Goal: Book appointment/travel/reservation

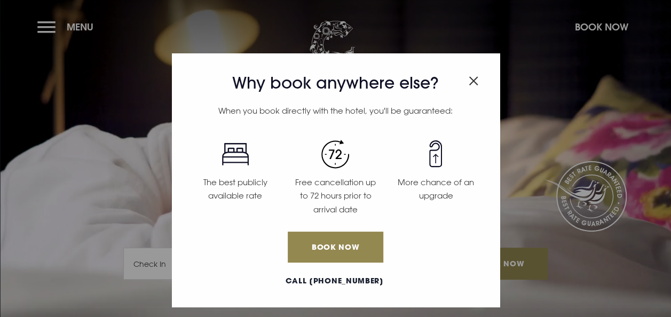
click at [477, 77] on img "Close modal" at bounding box center [473, 80] width 10 height 9
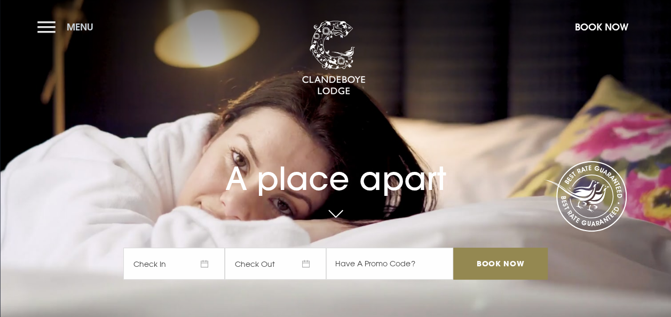
click at [74, 36] on button "Menu" at bounding box center [67, 26] width 61 height 23
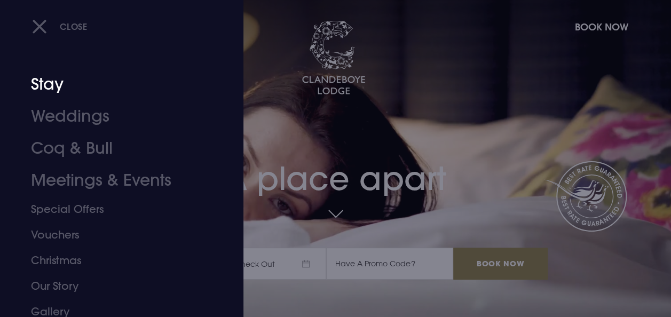
click at [36, 86] on link "Stay" at bounding box center [114, 84] width 167 height 32
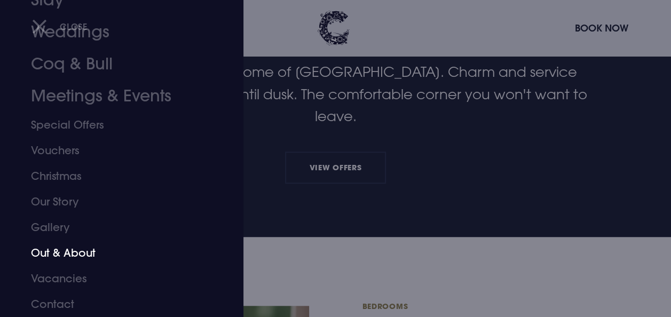
scroll to position [320, 0]
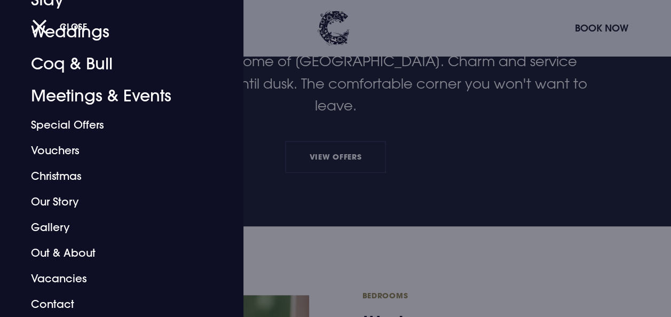
click at [344, 187] on div at bounding box center [335, 158] width 671 height 317
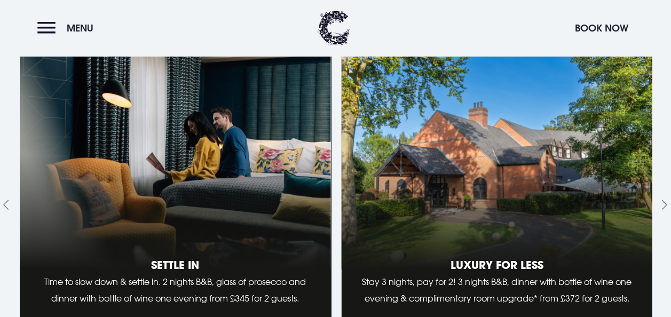
scroll to position [1120, 0]
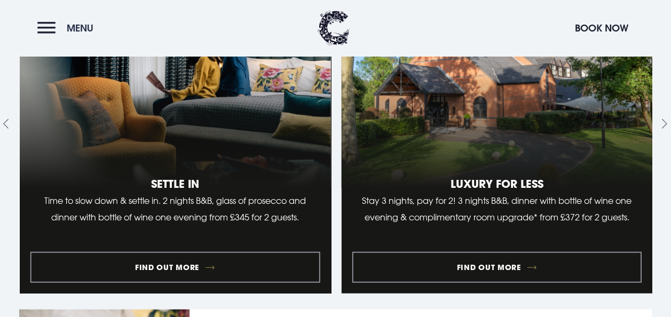
click at [52, 17] on button "Menu" at bounding box center [67, 28] width 61 height 23
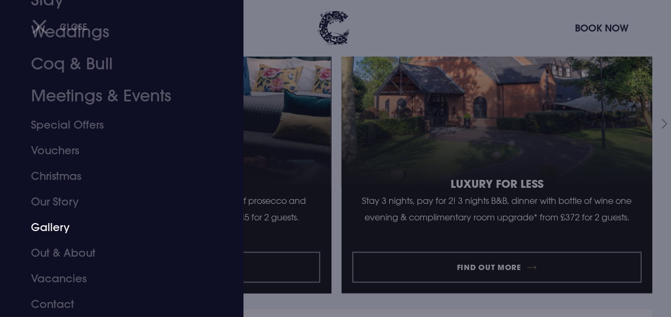
click at [62, 221] on link "Gallery" at bounding box center [114, 227] width 167 height 26
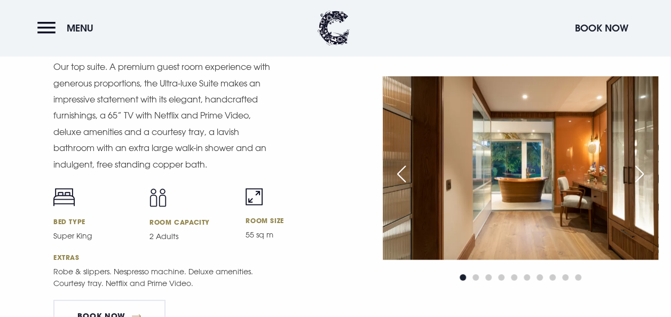
scroll to position [1387, 0]
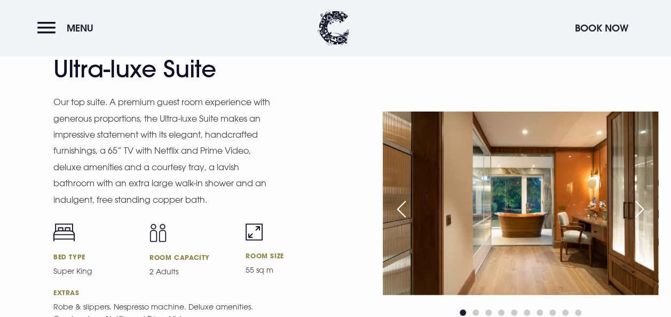
click at [552, 171] on img at bounding box center [520, 204] width 275 height 184
click at [641, 205] on div "Next slide" at bounding box center [639, 208] width 27 height 23
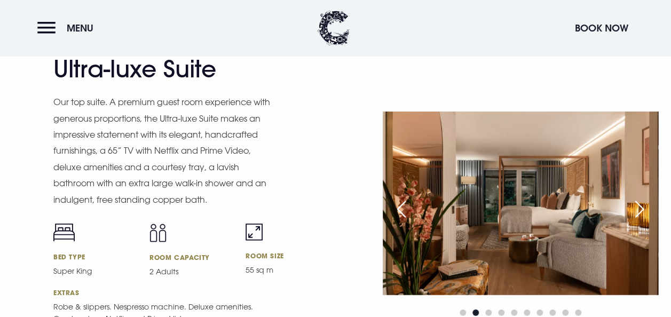
click at [639, 205] on div "Next slide" at bounding box center [639, 208] width 27 height 23
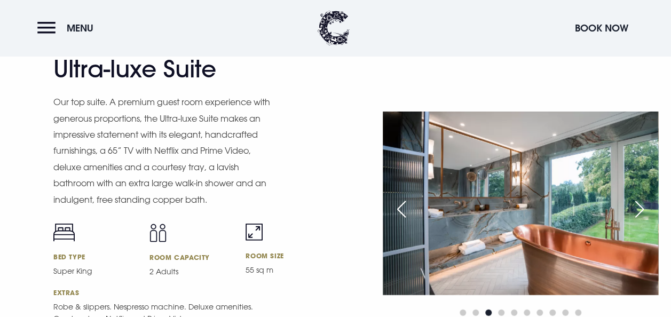
click at [639, 205] on div "Next slide" at bounding box center [639, 208] width 27 height 23
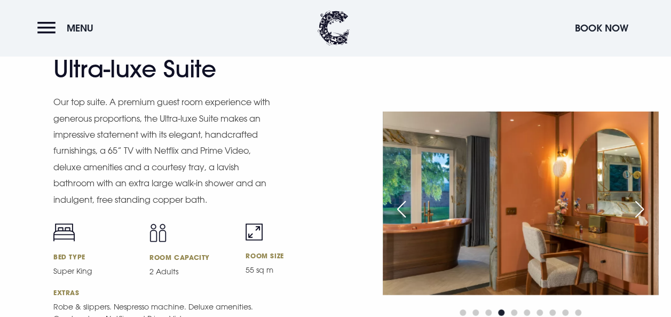
click at [639, 205] on div "Next slide" at bounding box center [639, 208] width 27 height 23
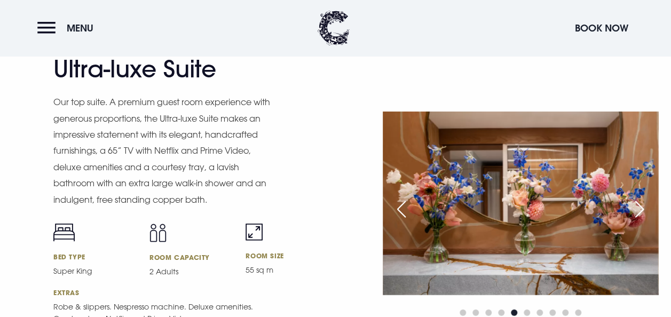
click at [410, 206] on div "Previous slide" at bounding box center [401, 208] width 27 height 23
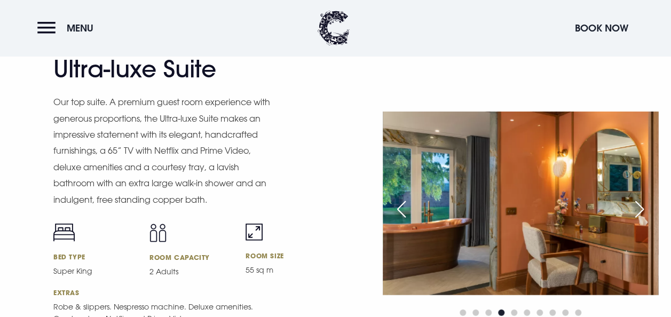
click at [410, 206] on div "Previous slide" at bounding box center [401, 208] width 27 height 23
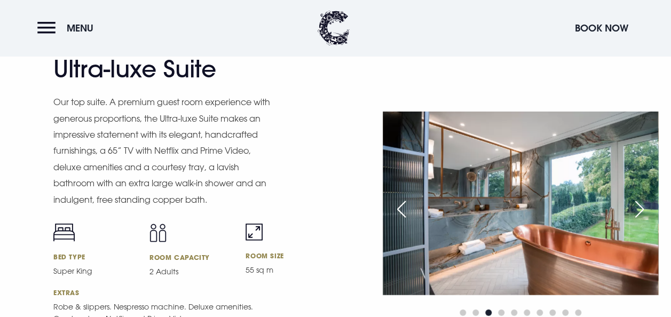
click at [410, 206] on div "Previous slide" at bounding box center [401, 208] width 27 height 23
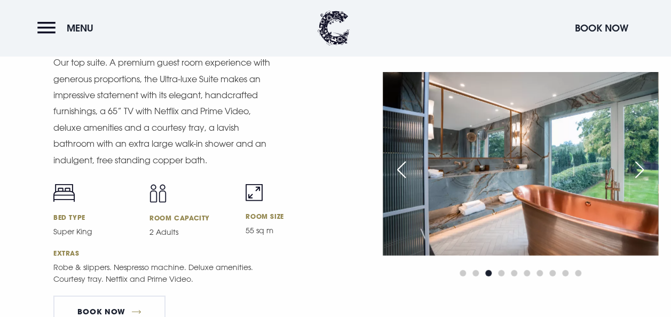
scroll to position [1547, 0]
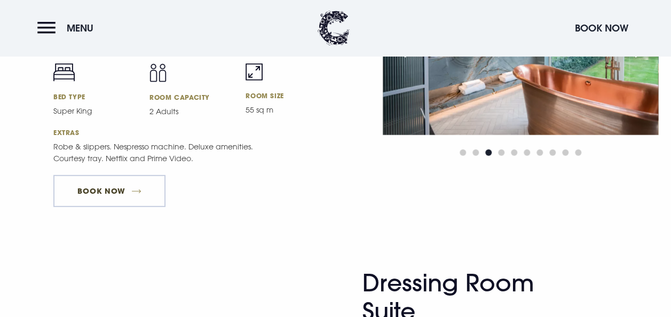
click at [120, 181] on link "Book Now" at bounding box center [109, 191] width 112 height 32
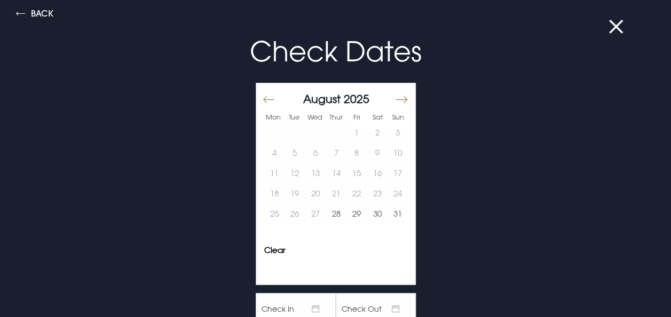
scroll to position [0, 0]
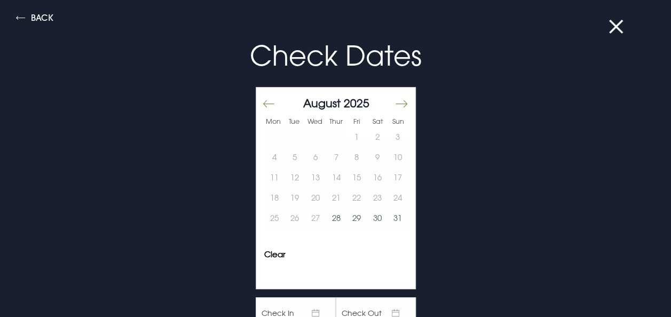
click at [394, 104] on button "Move forward to switch to the next month." at bounding box center [400, 103] width 13 height 22
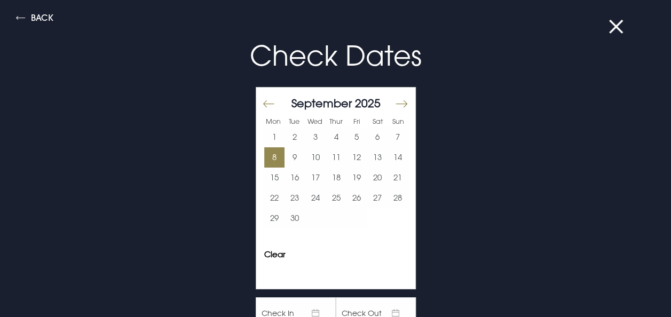
click at [273, 162] on button "8" at bounding box center [274, 157] width 21 height 20
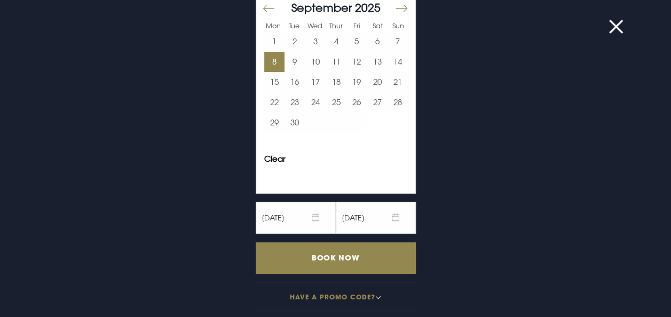
scroll to position [99, 0]
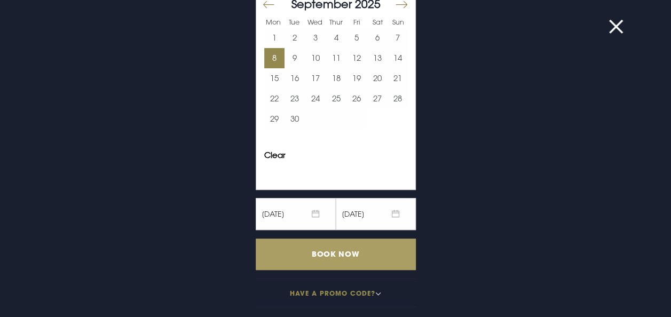
click at [364, 248] on input "Book Now" at bounding box center [336, 253] width 160 height 31
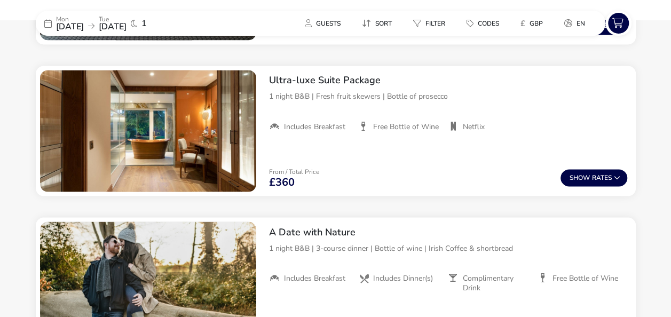
scroll to position [825, 0]
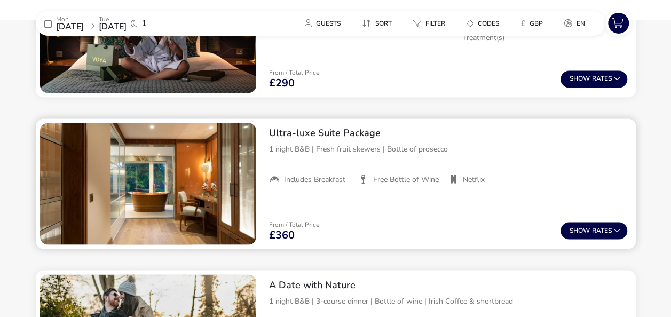
click at [163, 172] on img "1 / 1" at bounding box center [148, 184] width 216 height 122
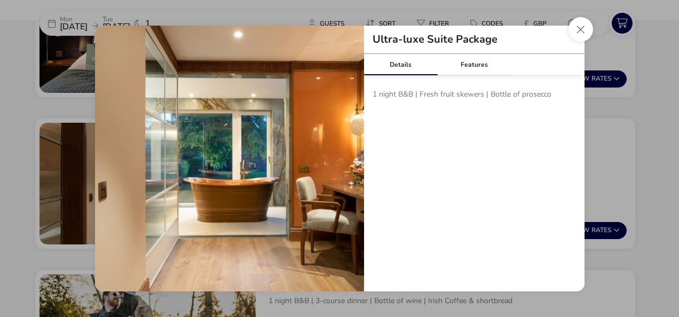
click at [308, 156] on img "tariffDetails" at bounding box center [229, 160] width 269 height 269
click at [580, 35] on button "Close modal" at bounding box center [580, 29] width 25 height 25
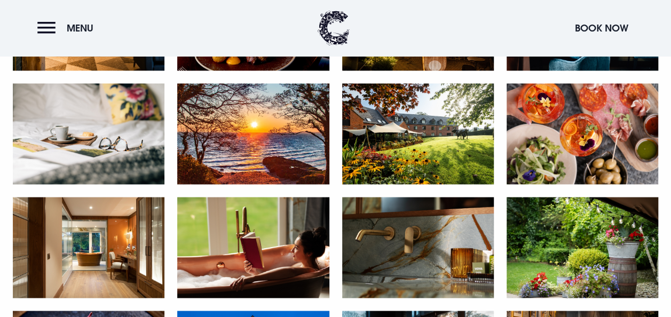
scroll to position [960, 0]
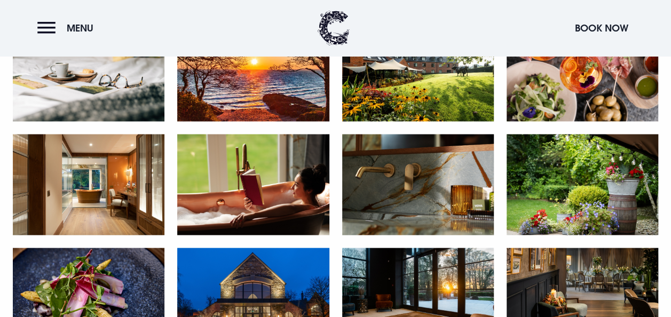
click at [76, 196] on img at bounding box center [89, 184] width 152 height 101
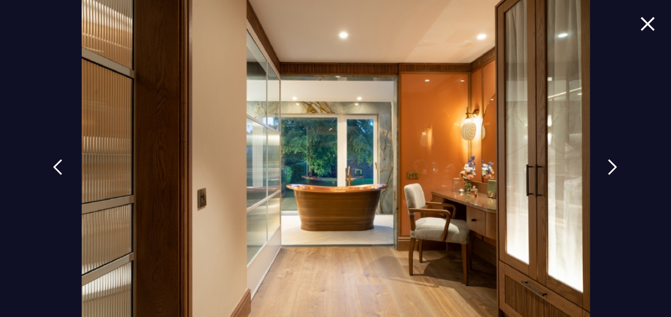
click at [640, 26] on img at bounding box center [647, 24] width 15 height 14
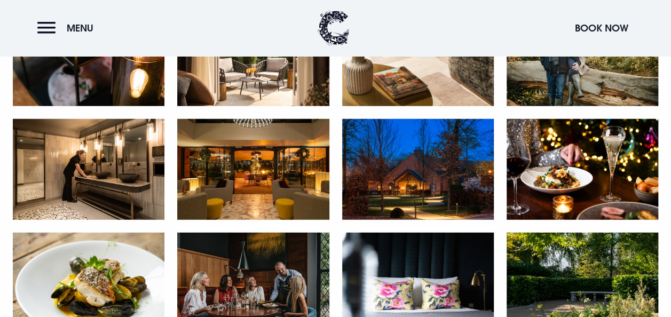
scroll to position [1334, 0]
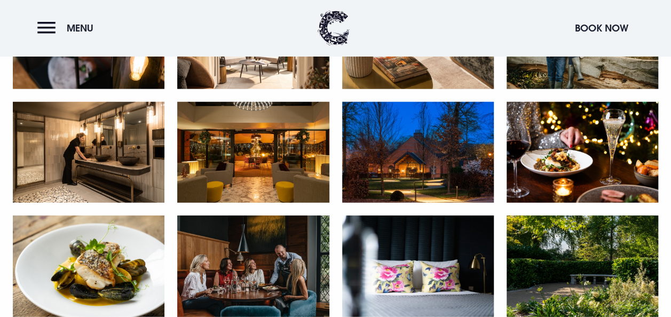
click at [266, 163] on img at bounding box center [253, 152] width 152 height 101
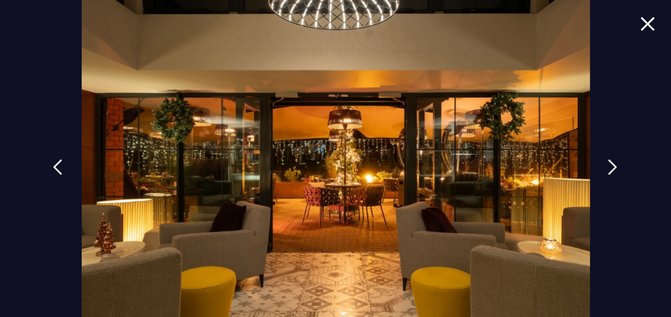
drag, startPoint x: 636, startPoint y: 27, endPoint x: 618, endPoint y: 30, distance: 18.9
click at [640, 27] on img at bounding box center [647, 24] width 15 height 14
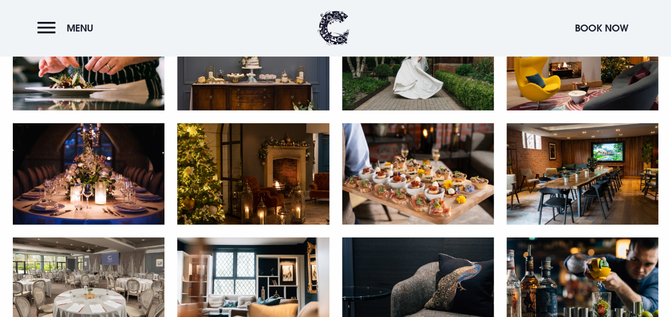
scroll to position [1601, 0]
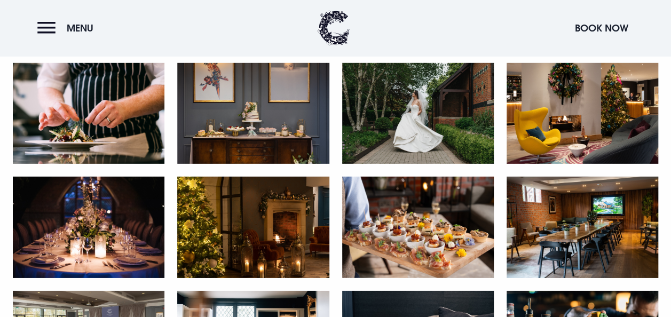
click at [222, 212] on img at bounding box center [253, 227] width 152 height 101
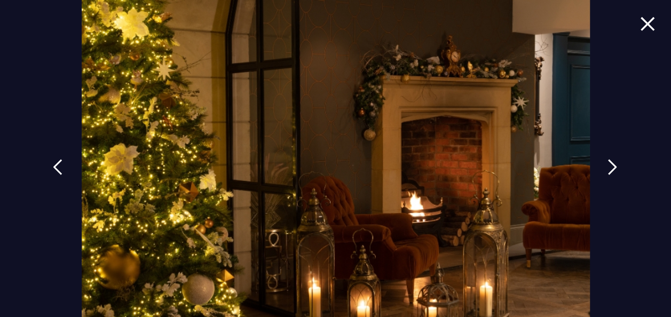
click at [644, 22] on img at bounding box center [647, 24] width 15 height 14
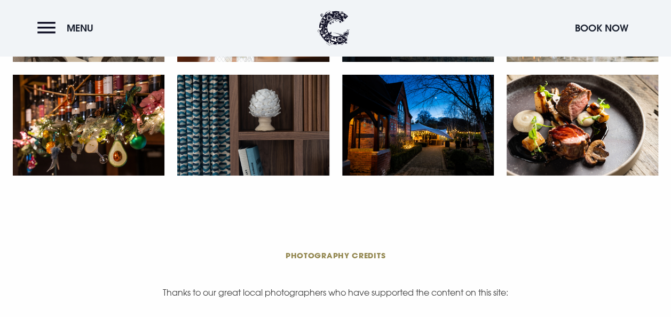
scroll to position [1921, 0]
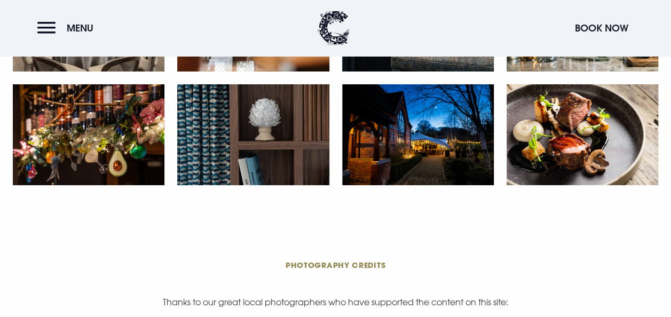
click at [446, 158] on img at bounding box center [418, 134] width 152 height 101
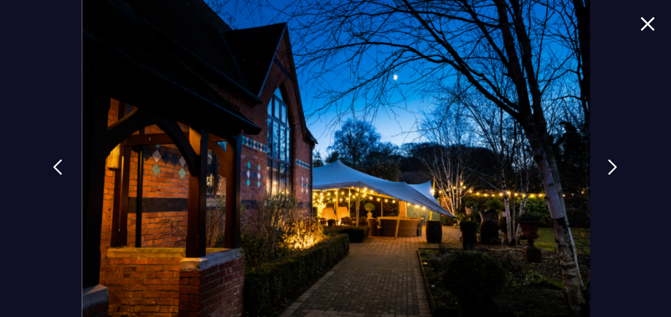
click at [640, 29] on img at bounding box center [647, 24] width 15 height 14
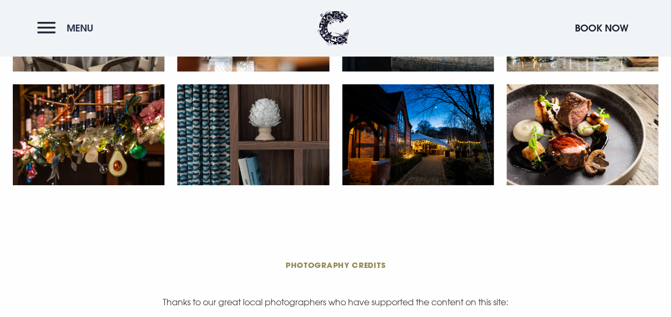
drag, startPoint x: 27, startPoint y: 31, endPoint x: 42, endPoint y: 29, distance: 14.6
click at [42, 29] on header "Menu Book Now" at bounding box center [335, 28] width 671 height 56
click at [42, 29] on button "Menu" at bounding box center [67, 28] width 61 height 23
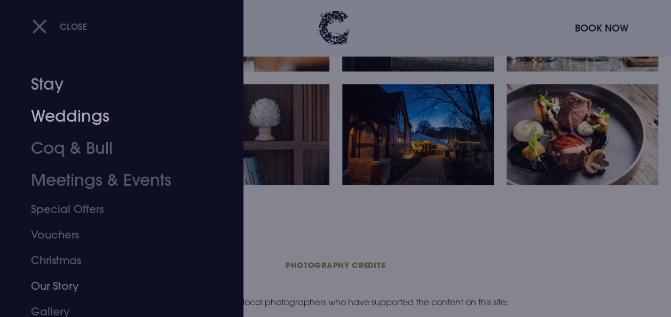
click at [48, 81] on link "Stay" at bounding box center [114, 84] width 167 height 32
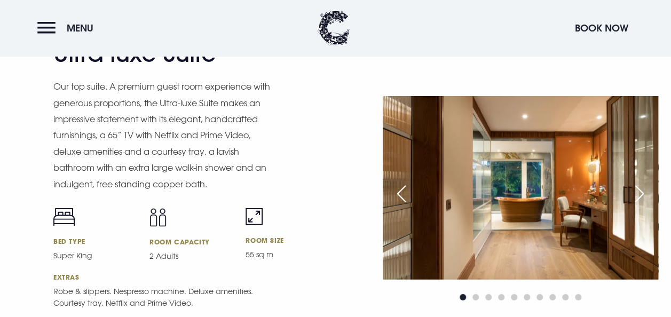
scroll to position [1386, 0]
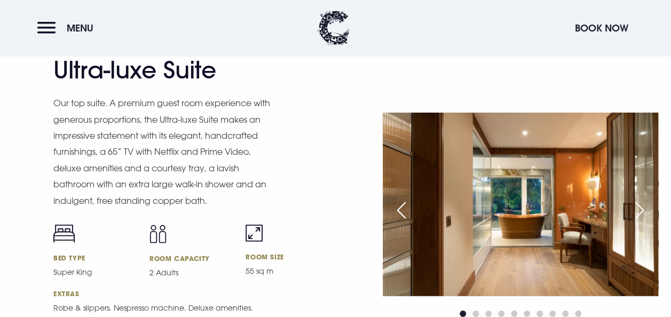
click at [635, 209] on div "Next slide" at bounding box center [639, 209] width 27 height 23
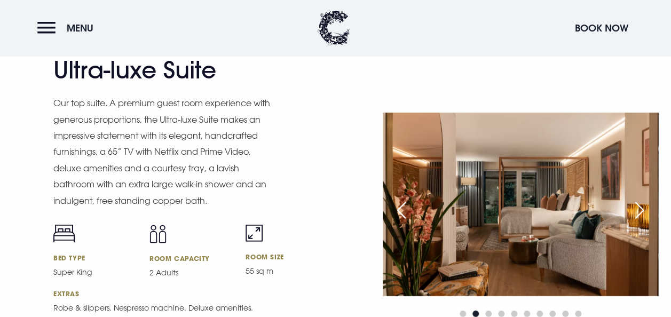
click at [635, 198] on div "Next slide" at bounding box center [639, 209] width 27 height 23
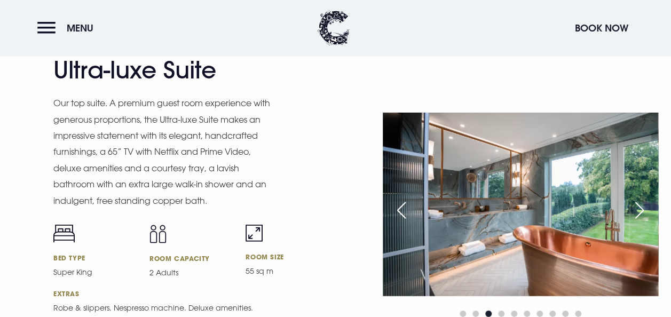
click at [636, 210] on div "Next slide" at bounding box center [639, 209] width 27 height 23
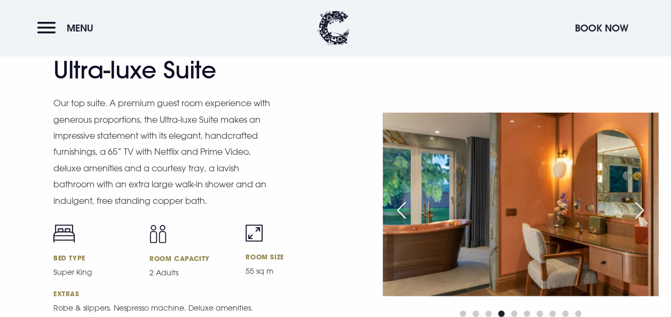
click at [638, 210] on div "Next slide" at bounding box center [639, 209] width 27 height 23
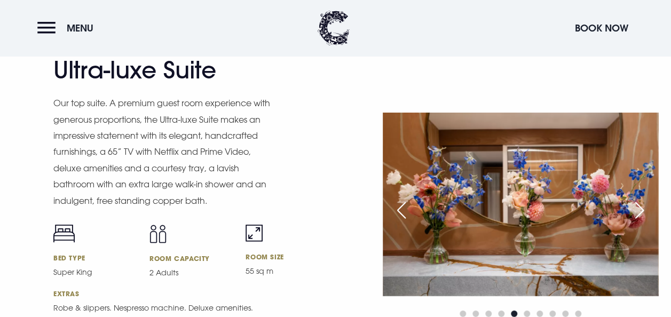
click at [405, 208] on div "Previous slide" at bounding box center [401, 209] width 27 height 23
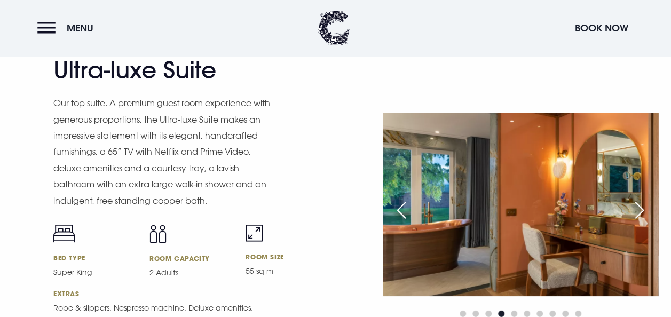
click at [638, 214] on div "Next slide" at bounding box center [639, 209] width 27 height 23
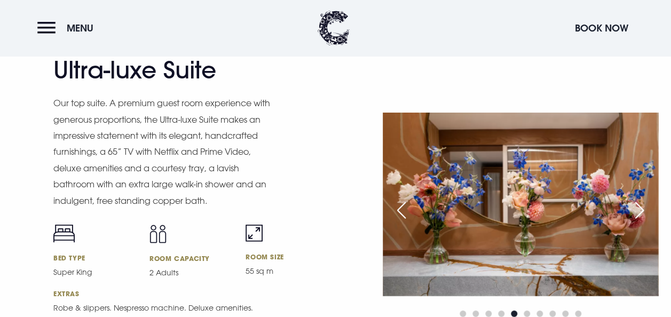
click at [638, 214] on div "Next slide" at bounding box center [639, 209] width 27 height 23
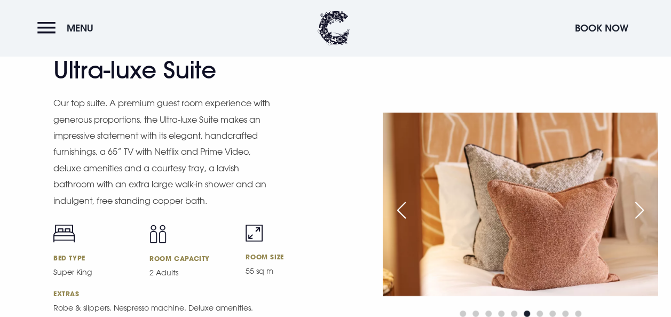
click at [382, 84] on div "Ultra-luxe Suite Our top suite. A premium guest room experience with generous p…" at bounding box center [335, 216] width 671 height 321
click at [639, 212] on div "Next slide" at bounding box center [639, 209] width 27 height 23
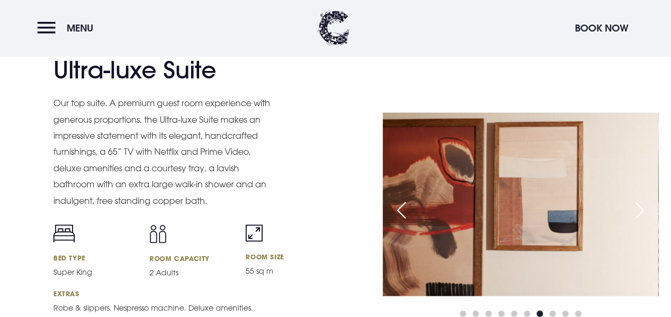
click at [635, 211] on div "Next slide" at bounding box center [639, 209] width 27 height 23
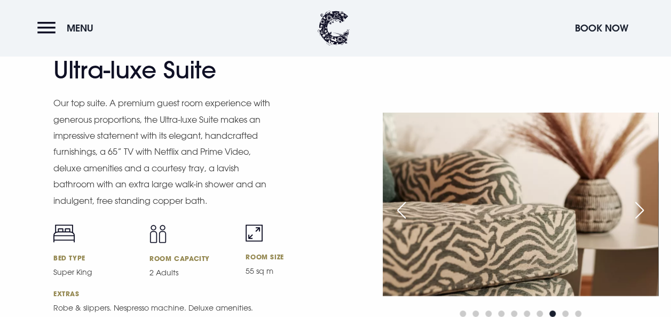
click at [639, 210] on div "Next slide" at bounding box center [639, 209] width 27 height 23
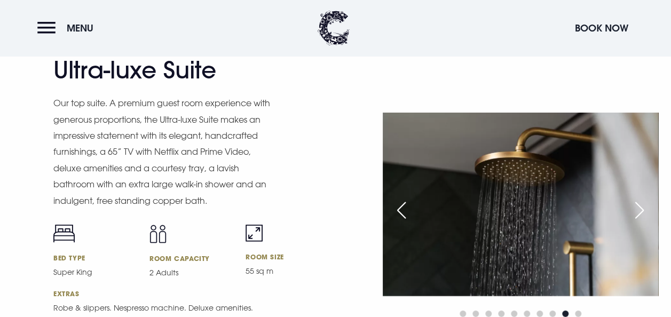
click at [634, 209] on div "Next slide" at bounding box center [639, 209] width 27 height 23
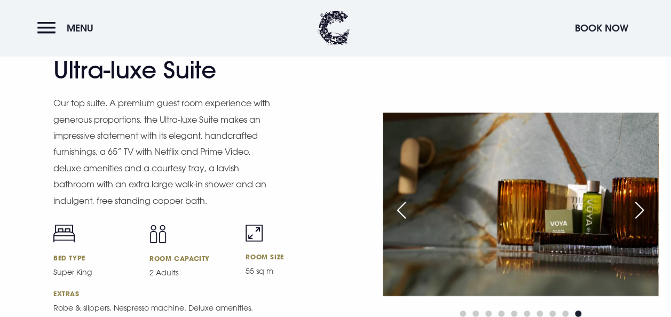
click at [634, 209] on div "Next slide" at bounding box center [639, 209] width 27 height 23
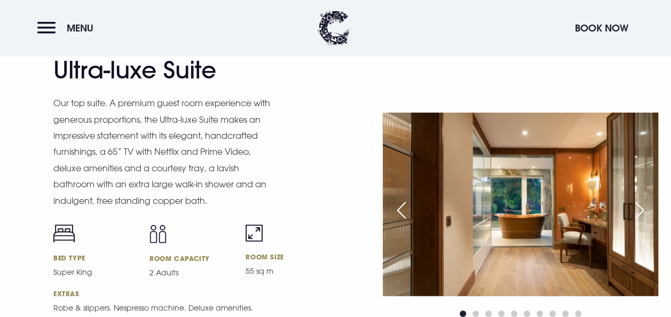
click at [630, 209] on div "Next slide" at bounding box center [639, 209] width 27 height 23
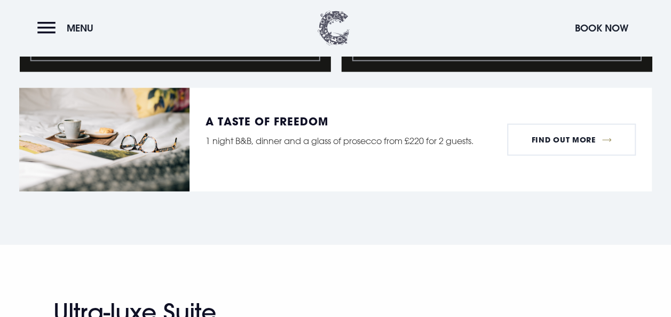
scroll to position [1119, 0]
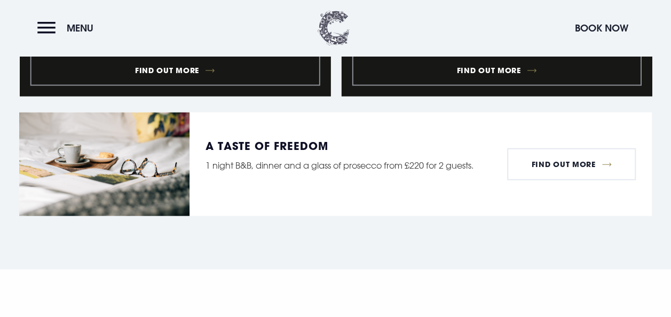
click at [340, 36] on img at bounding box center [333, 28] width 32 height 35
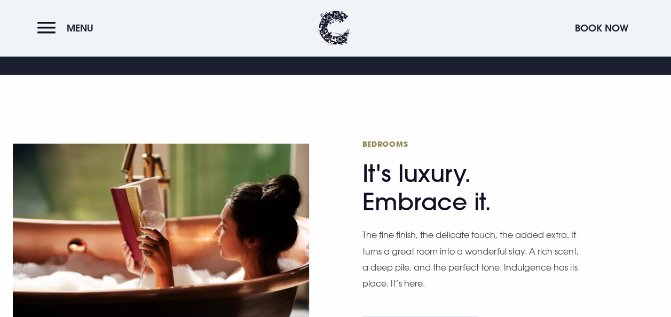
scroll to position [587, 0]
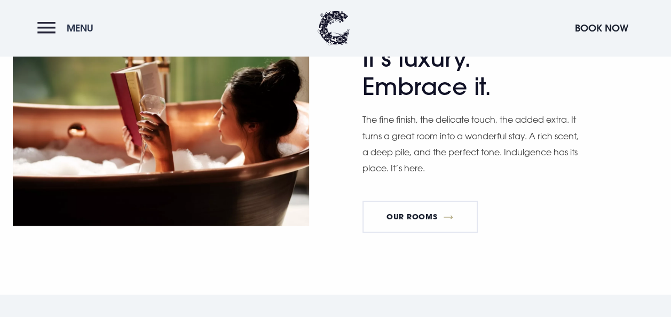
click at [59, 27] on button "Menu" at bounding box center [67, 28] width 61 height 23
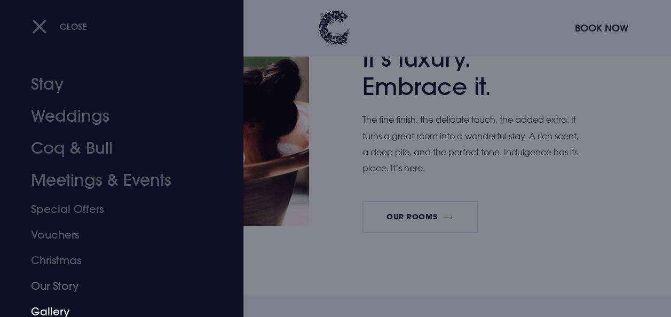
click at [66, 304] on link "Gallery" at bounding box center [114, 312] width 167 height 26
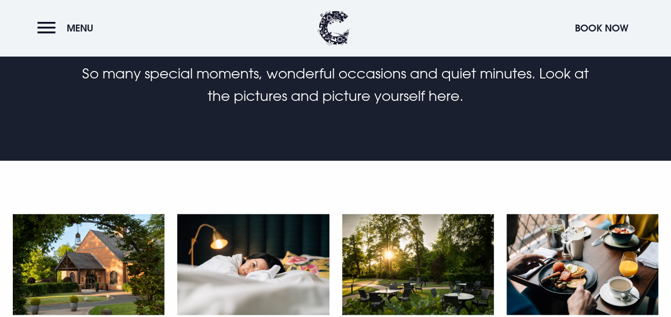
scroll to position [427, 0]
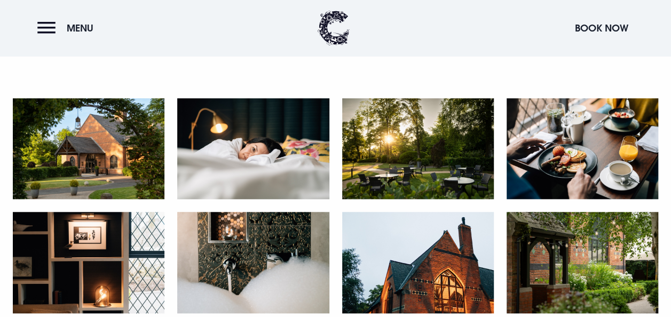
click at [129, 163] on img at bounding box center [89, 148] width 152 height 101
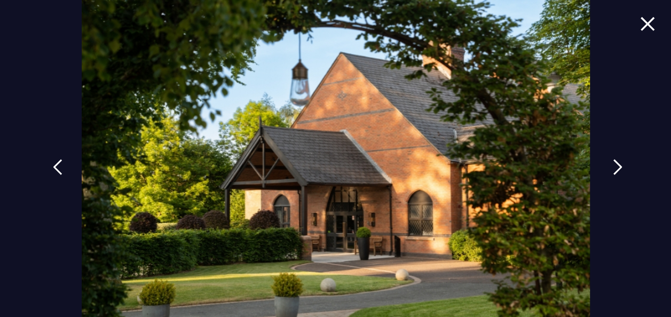
click at [612, 164] on img at bounding box center [617, 167] width 10 height 16
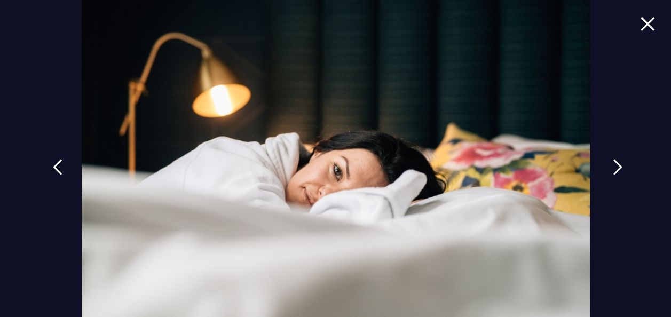
click at [612, 164] on img at bounding box center [617, 167] width 10 height 16
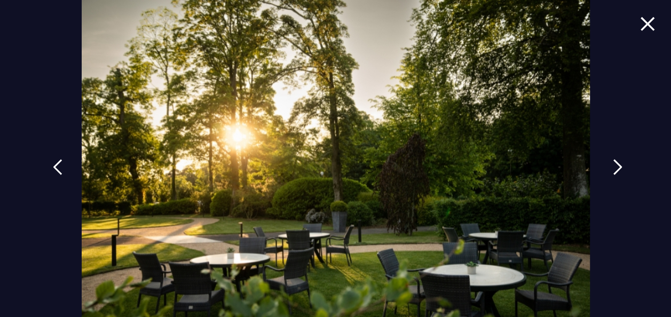
click at [612, 164] on img at bounding box center [617, 167] width 10 height 16
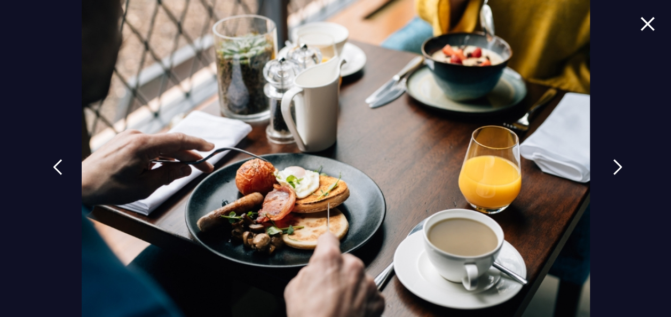
click at [607, 165] on link at bounding box center [617, 174] width 27 height 49
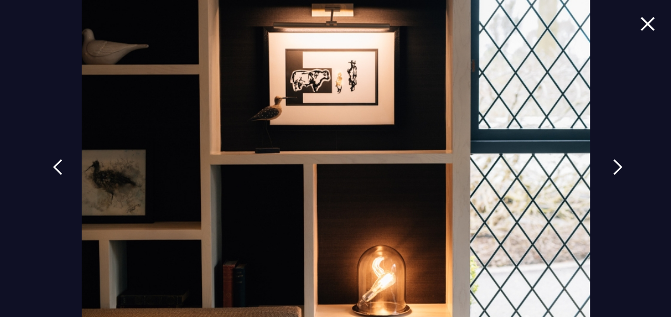
click at [606, 165] on link at bounding box center [617, 174] width 27 height 49
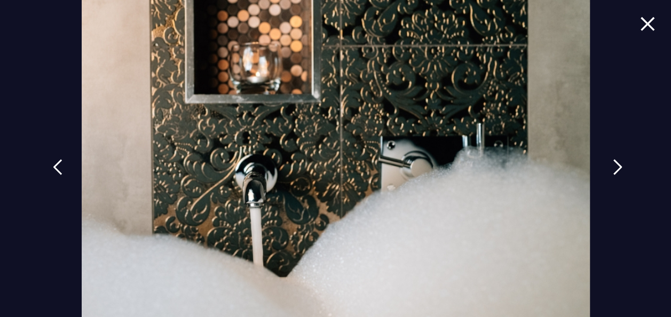
click at [604, 165] on link at bounding box center [617, 174] width 27 height 49
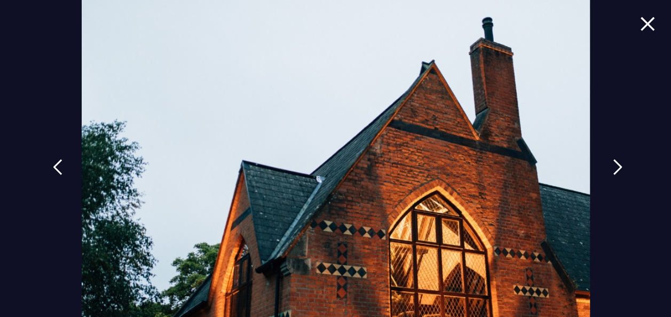
click at [604, 165] on link at bounding box center [617, 174] width 27 height 49
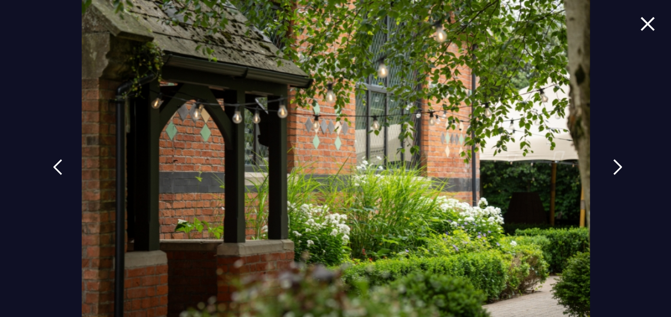
click at [604, 165] on link at bounding box center [617, 174] width 27 height 49
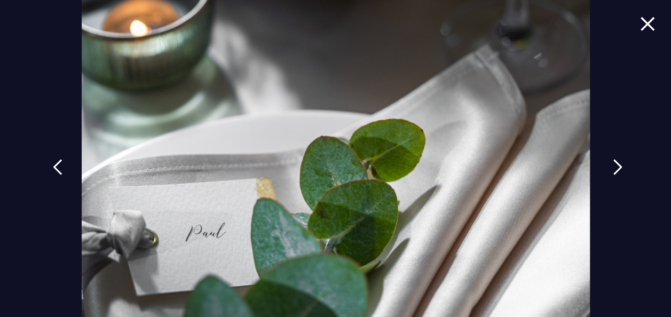
click at [604, 165] on link at bounding box center [617, 174] width 27 height 49
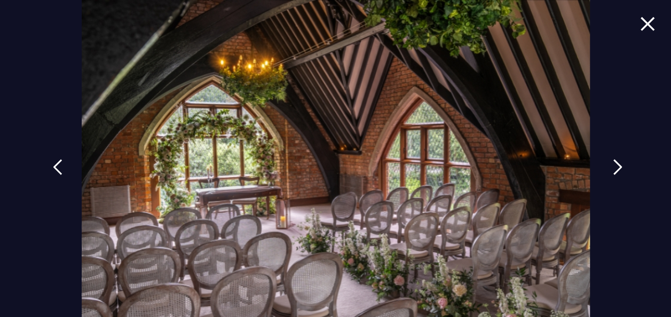
click at [604, 165] on link at bounding box center [617, 174] width 27 height 49
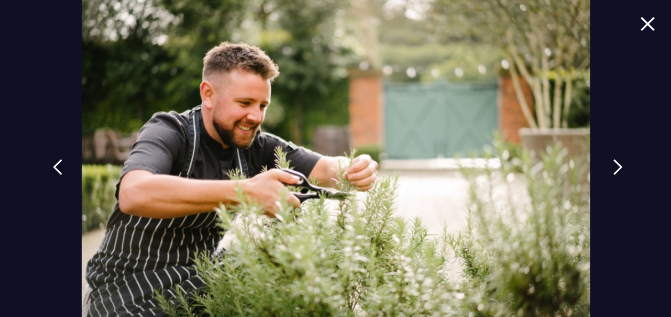
click at [604, 165] on link at bounding box center [617, 174] width 27 height 49
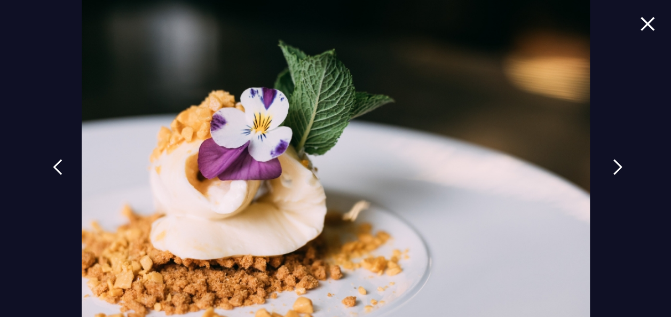
click at [604, 165] on link at bounding box center [617, 174] width 27 height 49
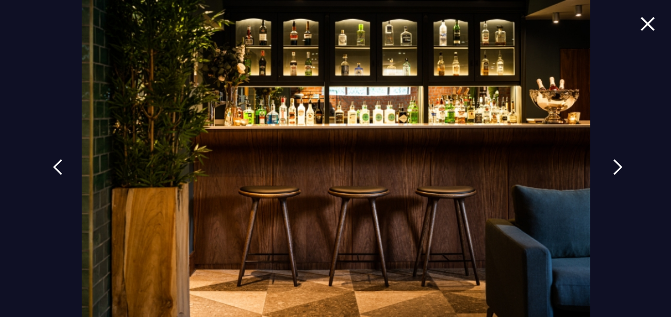
click at [604, 165] on link at bounding box center [617, 174] width 27 height 49
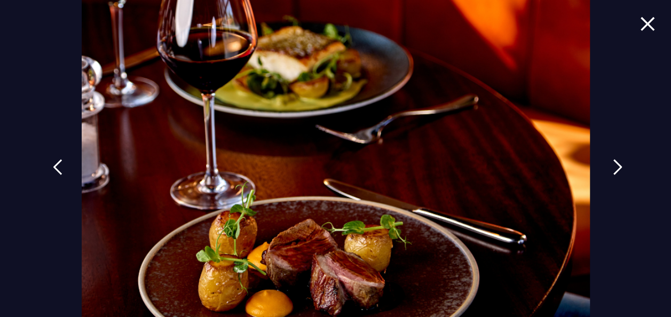
click at [604, 165] on link at bounding box center [617, 174] width 27 height 49
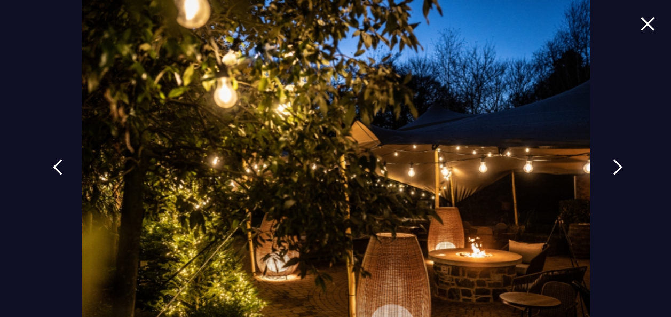
click at [604, 165] on link at bounding box center [617, 174] width 27 height 49
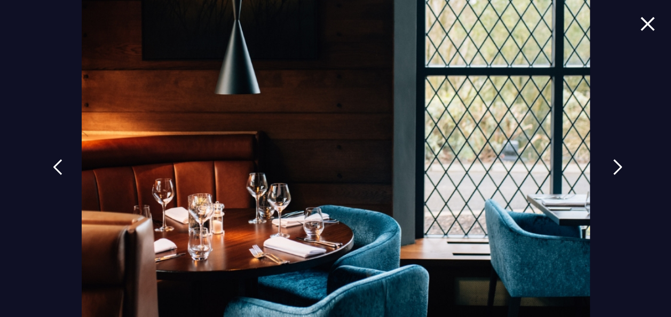
click at [604, 165] on link at bounding box center [617, 174] width 27 height 49
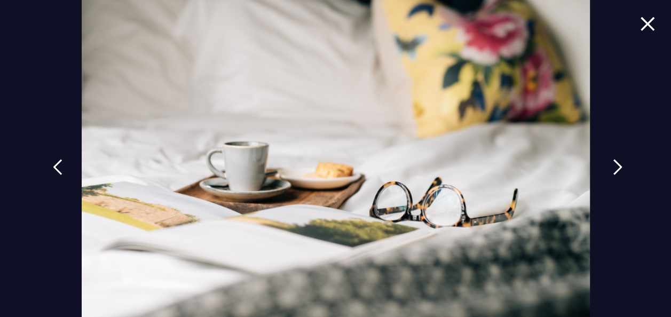
click at [604, 165] on link at bounding box center [617, 174] width 27 height 49
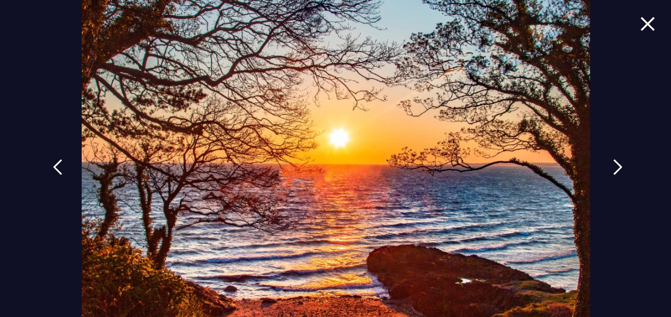
click at [604, 165] on link at bounding box center [617, 174] width 27 height 49
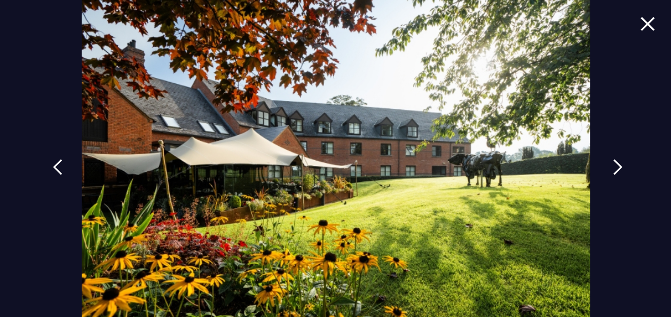
click at [604, 165] on link at bounding box center [617, 174] width 27 height 49
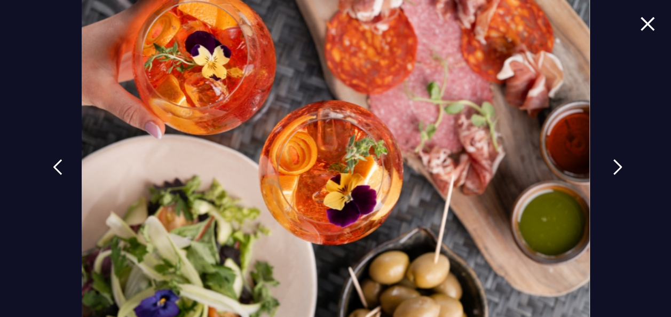
click at [604, 165] on link at bounding box center [617, 174] width 27 height 49
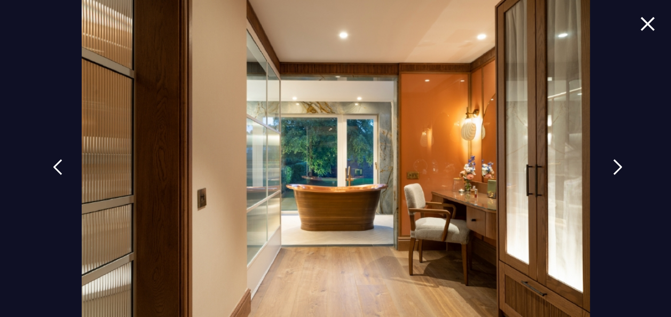
click at [604, 165] on link at bounding box center [617, 174] width 27 height 49
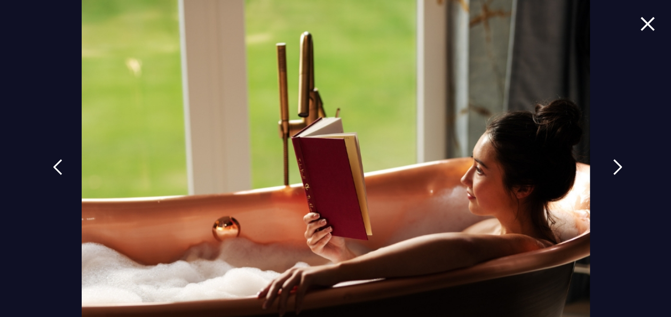
click at [604, 165] on link at bounding box center [617, 174] width 27 height 49
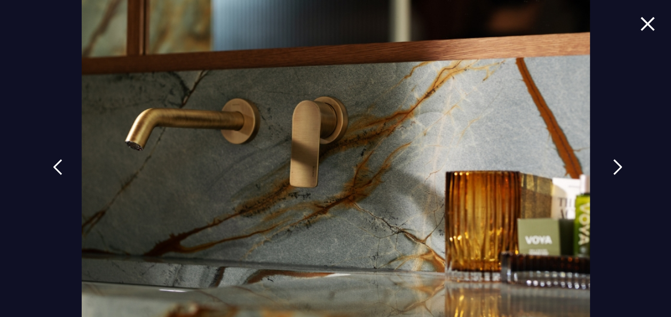
click at [604, 165] on link at bounding box center [617, 174] width 27 height 49
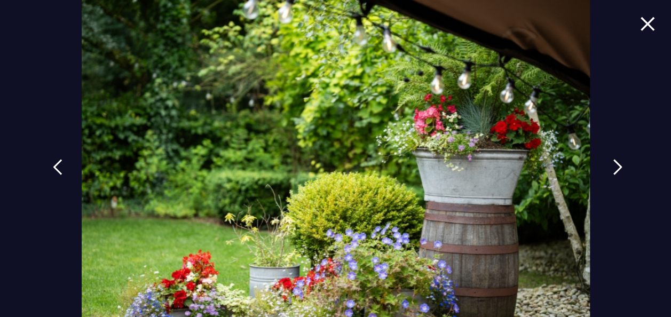
click at [604, 165] on link at bounding box center [617, 174] width 27 height 49
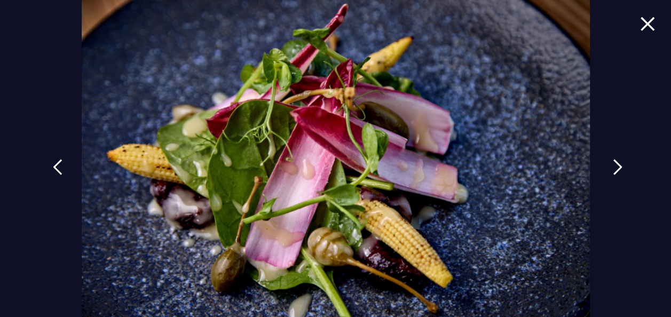
click at [604, 165] on link at bounding box center [617, 174] width 27 height 49
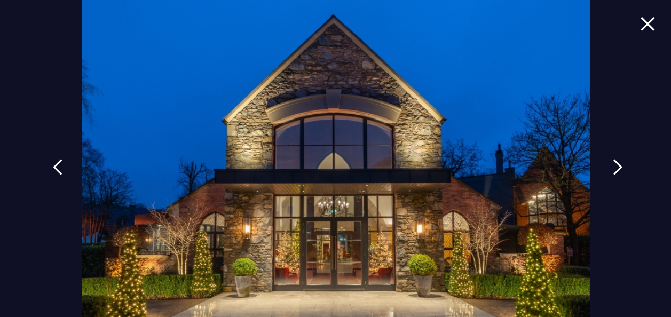
click at [604, 165] on link at bounding box center [617, 174] width 27 height 49
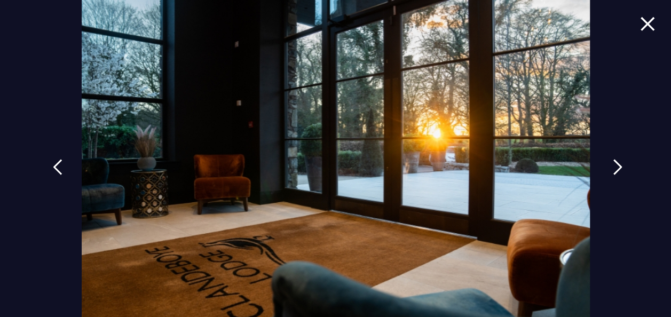
click at [604, 165] on link at bounding box center [617, 174] width 27 height 49
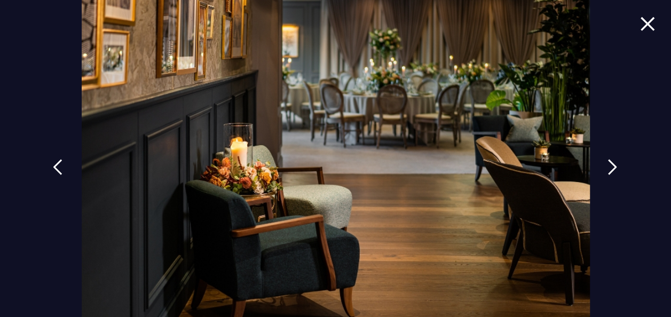
click at [599, 165] on div at bounding box center [335, 158] width 671 height 317
click at [604, 164] on link at bounding box center [617, 174] width 27 height 49
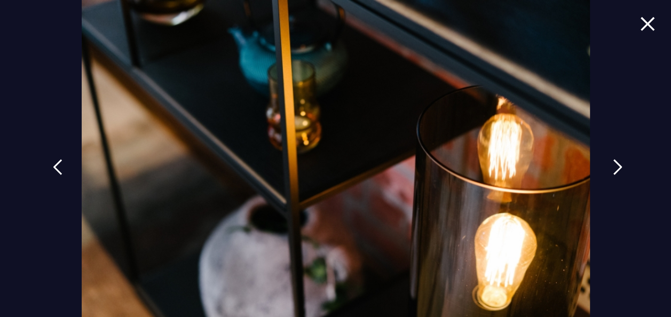
click at [604, 164] on link at bounding box center [617, 174] width 27 height 49
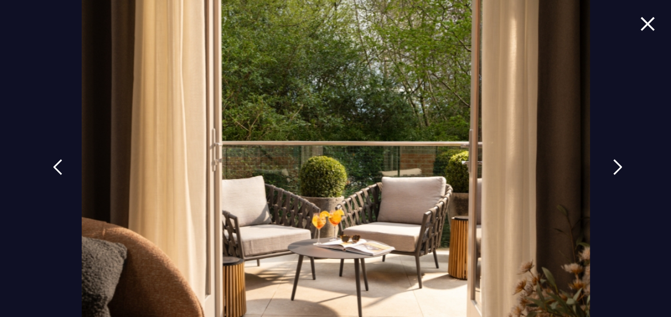
click at [604, 164] on link at bounding box center [617, 174] width 27 height 49
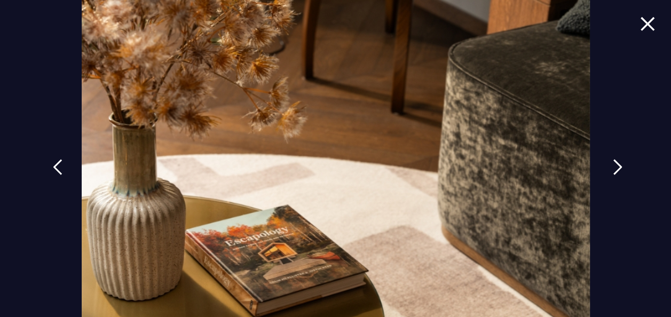
click at [604, 164] on link at bounding box center [617, 174] width 27 height 49
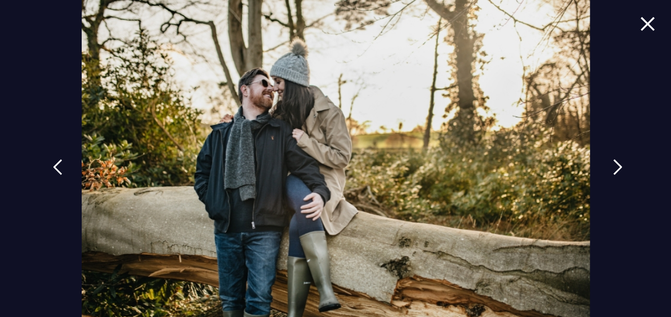
click at [604, 164] on link at bounding box center [617, 174] width 27 height 49
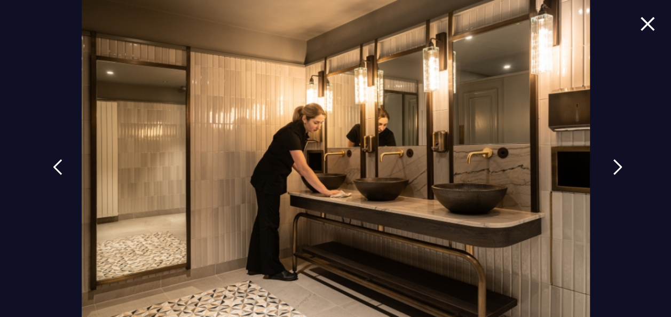
click at [604, 164] on link at bounding box center [617, 174] width 27 height 49
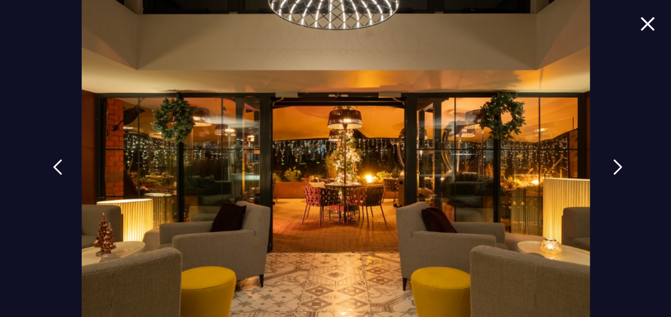
click at [604, 164] on link at bounding box center [617, 174] width 27 height 49
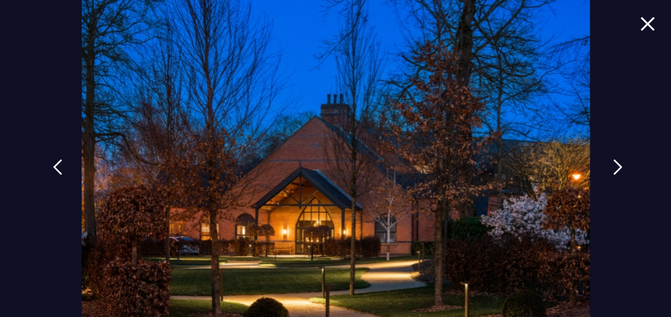
click at [604, 164] on link at bounding box center [617, 174] width 27 height 49
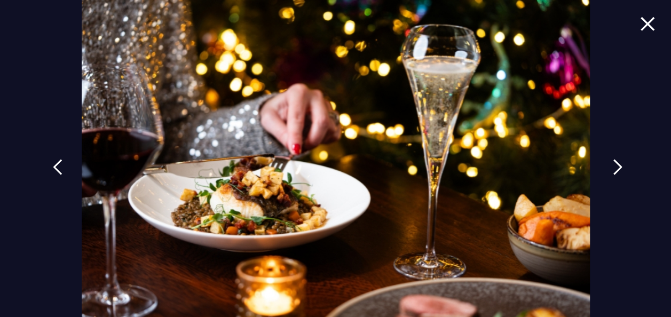
click at [604, 164] on link at bounding box center [617, 174] width 27 height 49
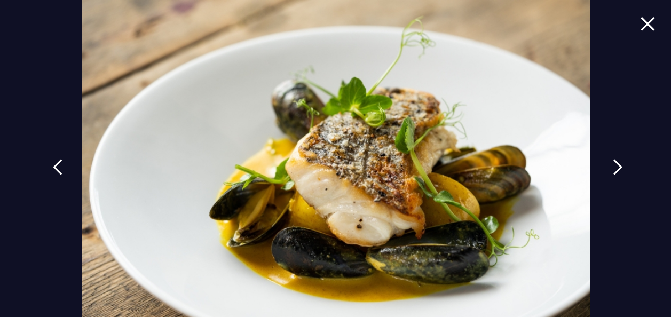
click at [604, 164] on link at bounding box center [617, 174] width 27 height 49
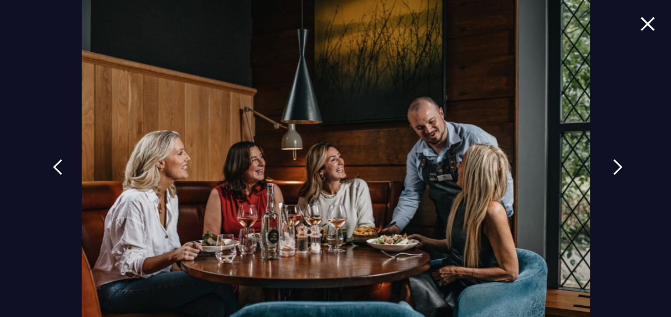
click at [604, 164] on link at bounding box center [617, 174] width 27 height 49
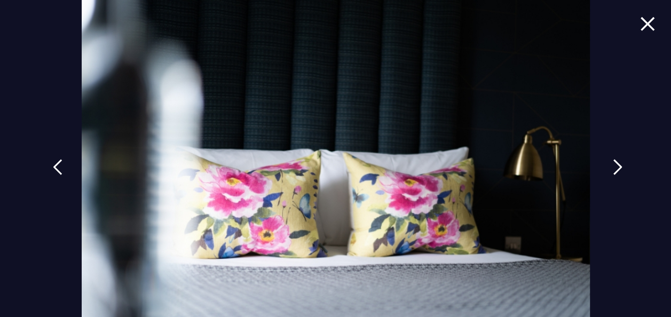
click at [604, 164] on link at bounding box center [617, 174] width 27 height 49
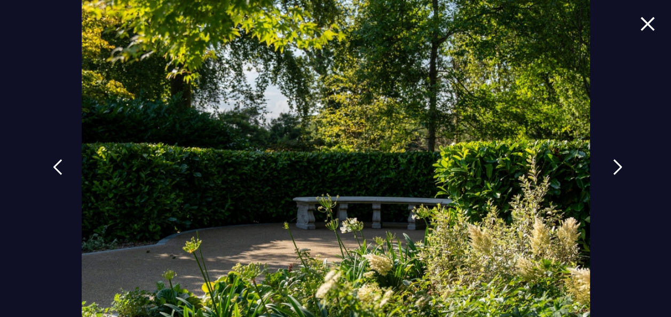
click at [604, 164] on link at bounding box center [617, 174] width 27 height 49
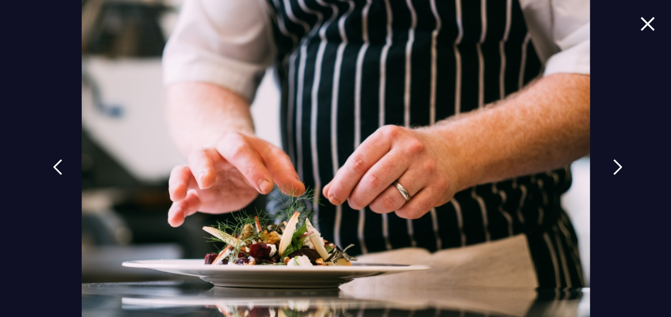
click at [604, 164] on link at bounding box center [617, 174] width 27 height 49
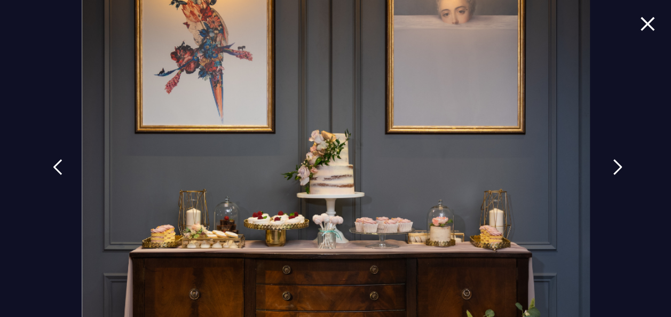
click at [604, 164] on link at bounding box center [617, 174] width 27 height 49
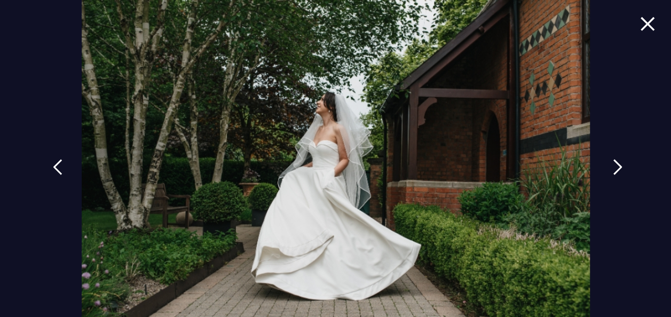
click at [612, 170] on img at bounding box center [617, 167] width 10 height 16
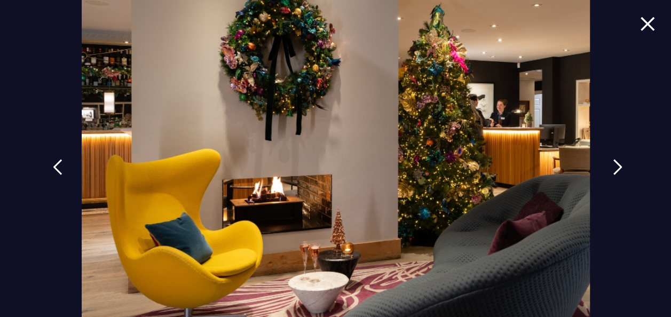
click at [612, 170] on img at bounding box center [617, 167] width 10 height 16
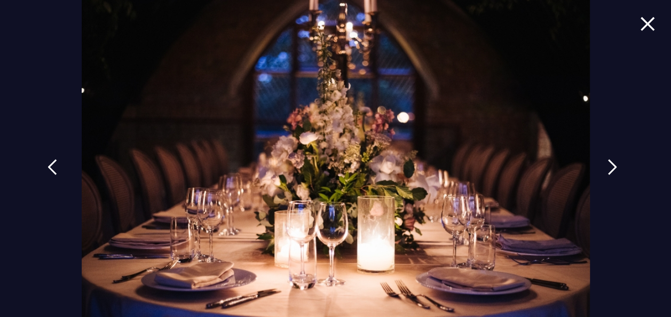
click at [62, 173] on div at bounding box center [335, 158] width 671 height 317
click at [55, 169] on link at bounding box center [52, 174] width 27 height 49
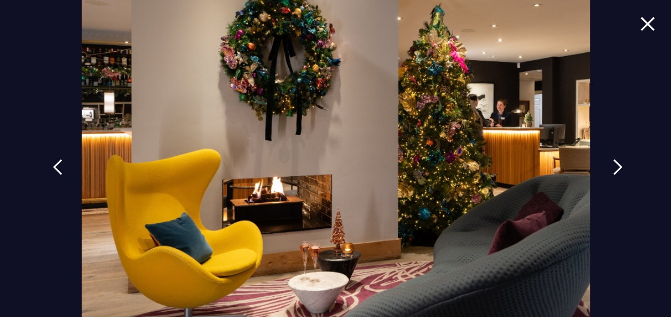
click at [605, 176] on link at bounding box center [617, 174] width 27 height 49
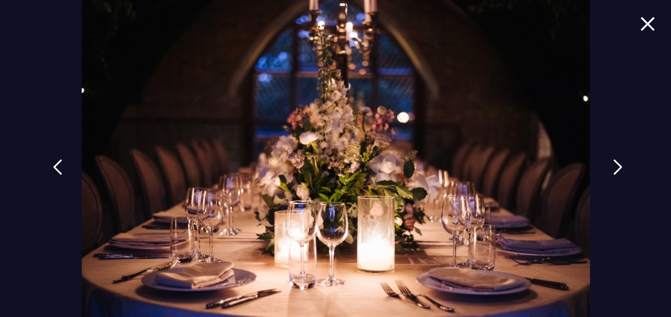
click at [605, 176] on link at bounding box center [617, 174] width 27 height 49
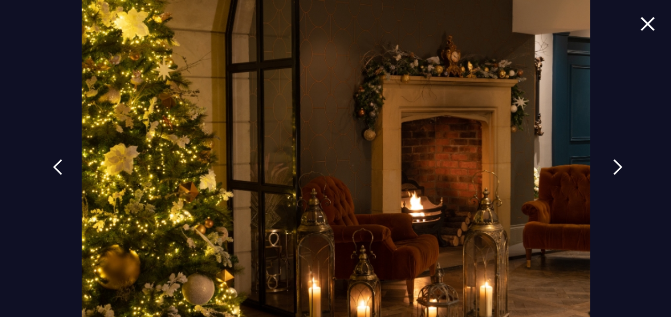
click at [604, 176] on link at bounding box center [617, 174] width 27 height 49
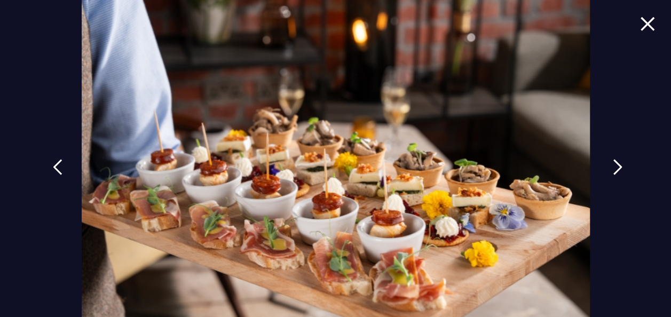
click at [604, 176] on link at bounding box center [617, 174] width 27 height 49
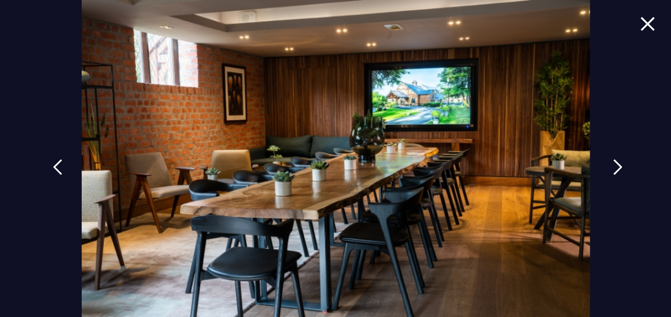
click at [604, 176] on link at bounding box center [617, 174] width 27 height 49
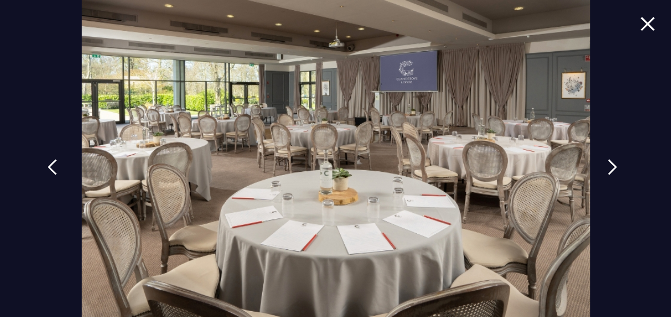
click at [63, 171] on link at bounding box center [52, 174] width 27 height 49
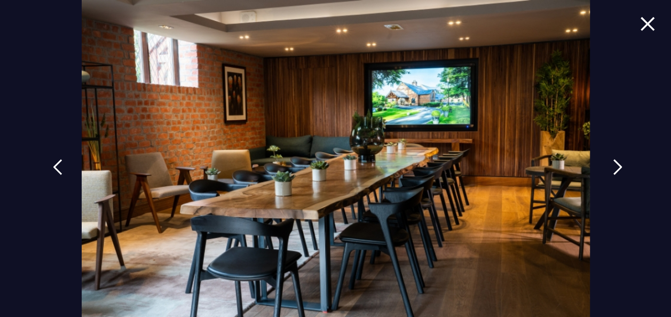
click at [604, 170] on link at bounding box center [617, 174] width 27 height 49
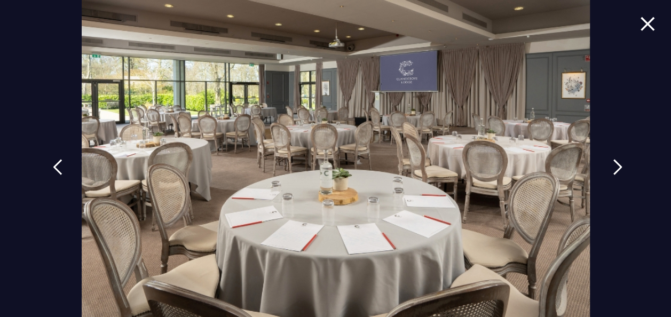
click at [604, 170] on link at bounding box center [617, 174] width 27 height 49
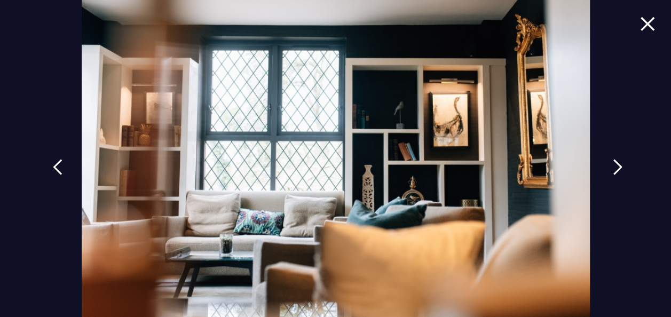
click at [604, 170] on link at bounding box center [617, 174] width 27 height 49
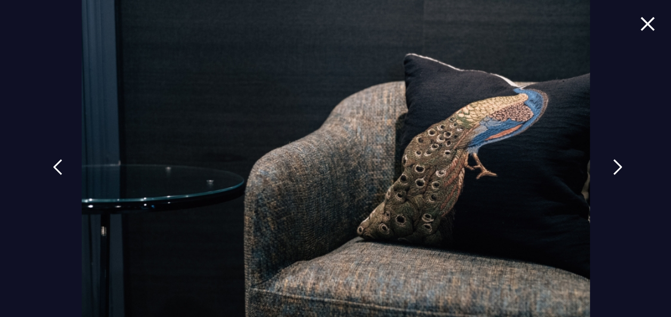
click at [604, 170] on link at bounding box center [617, 174] width 27 height 49
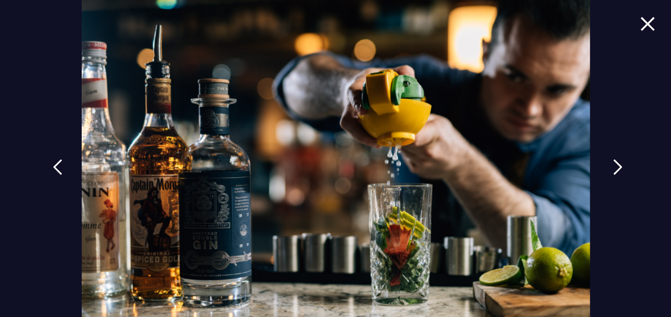
click at [604, 170] on link at bounding box center [617, 174] width 27 height 49
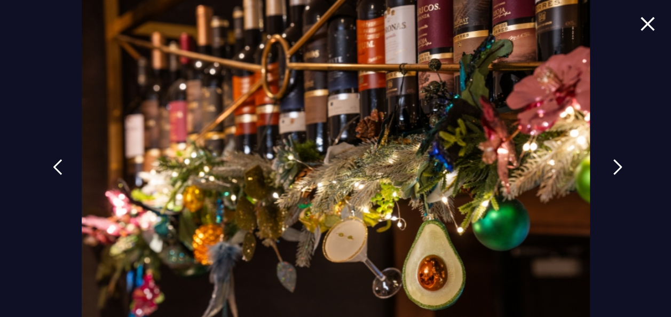
click at [604, 170] on link at bounding box center [617, 174] width 27 height 49
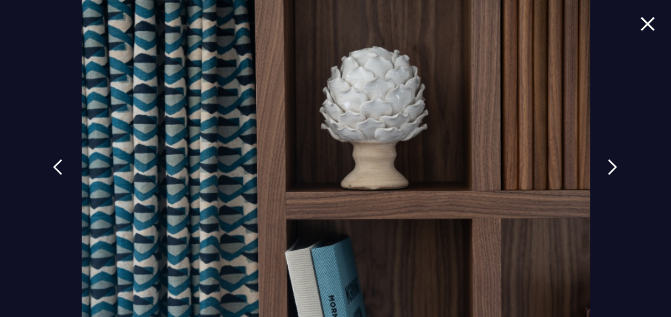
click at [640, 25] on img at bounding box center [647, 24] width 15 height 14
